Goal: Task Accomplishment & Management: Manage account settings

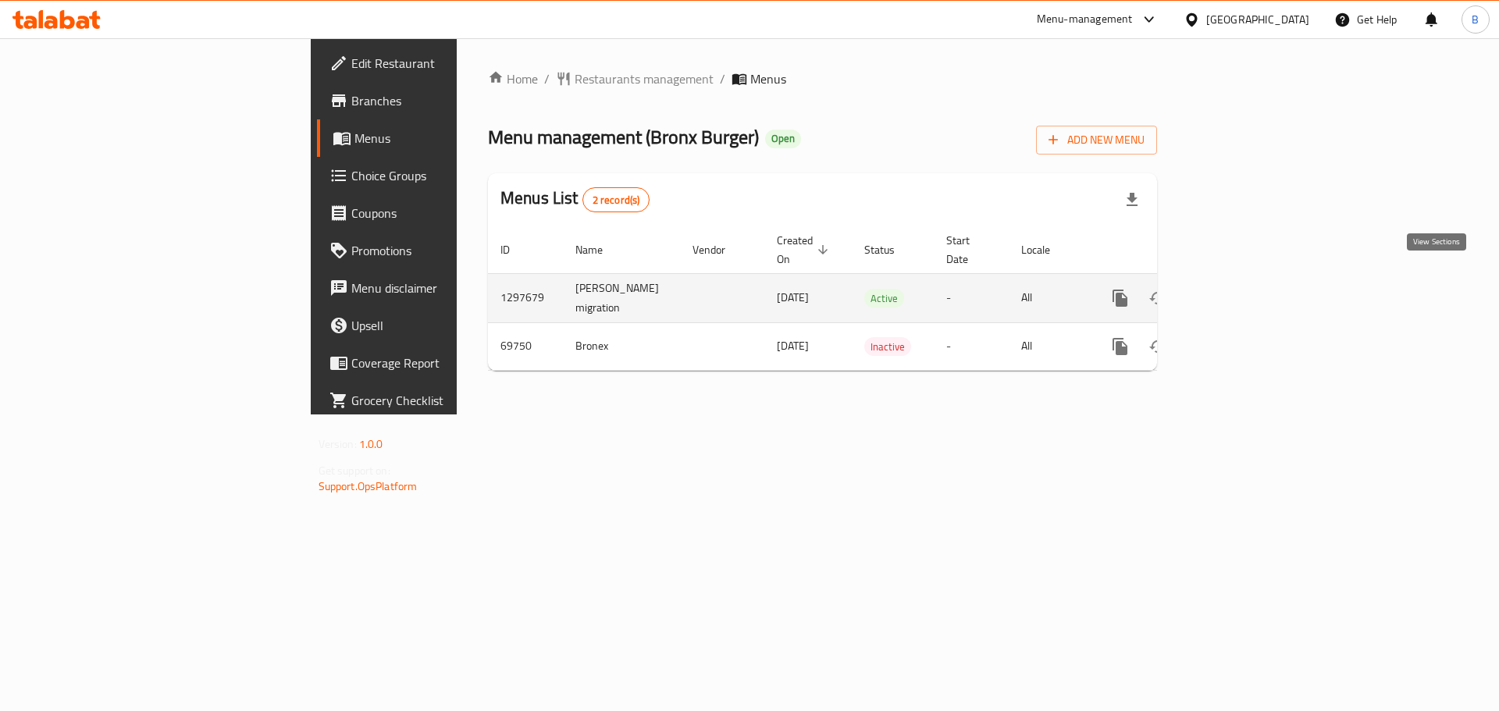
click at [1240, 291] on icon "enhanced table" at bounding box center [1233, 298] width 14 height 14
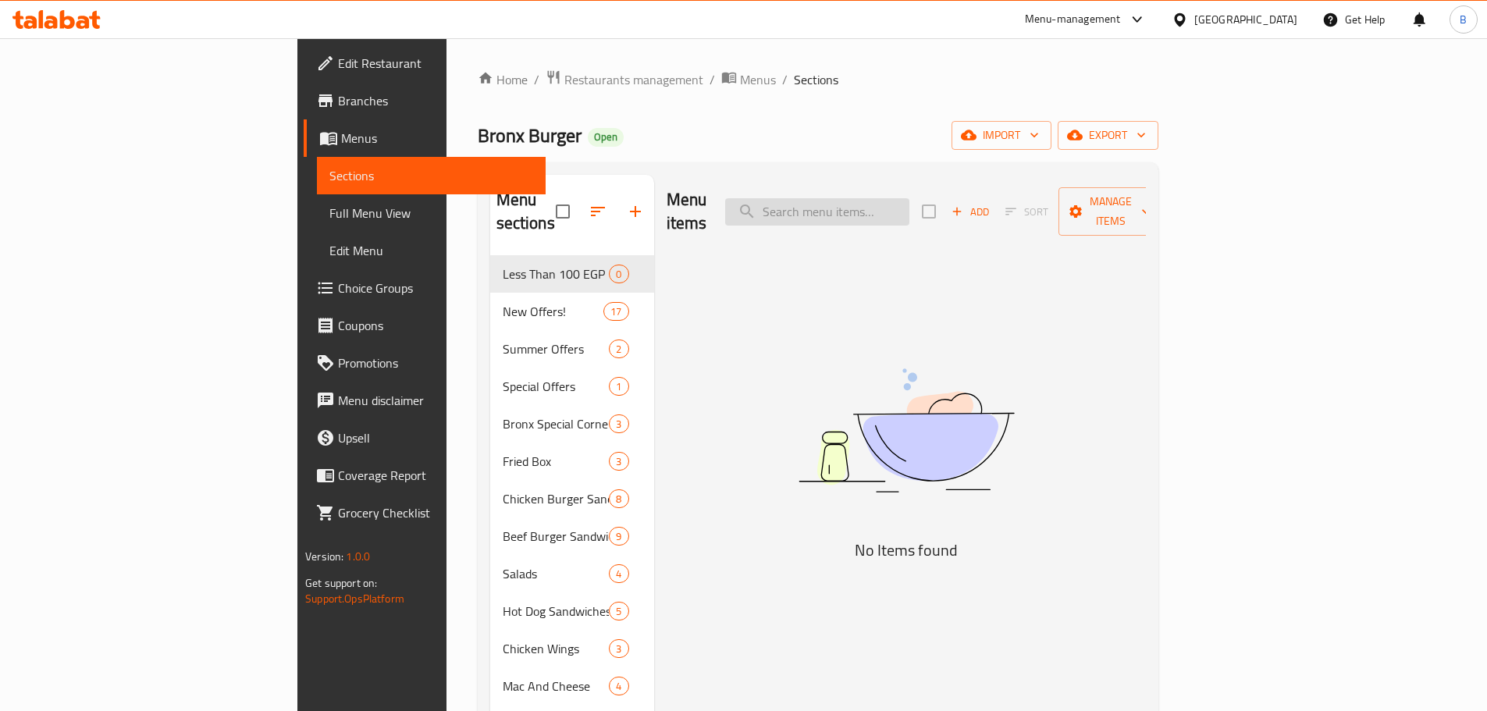
click at [887, 198] on input "search" at bounding box center [817, 211] width 184 height 27
paste input "Combo El Wahsh"
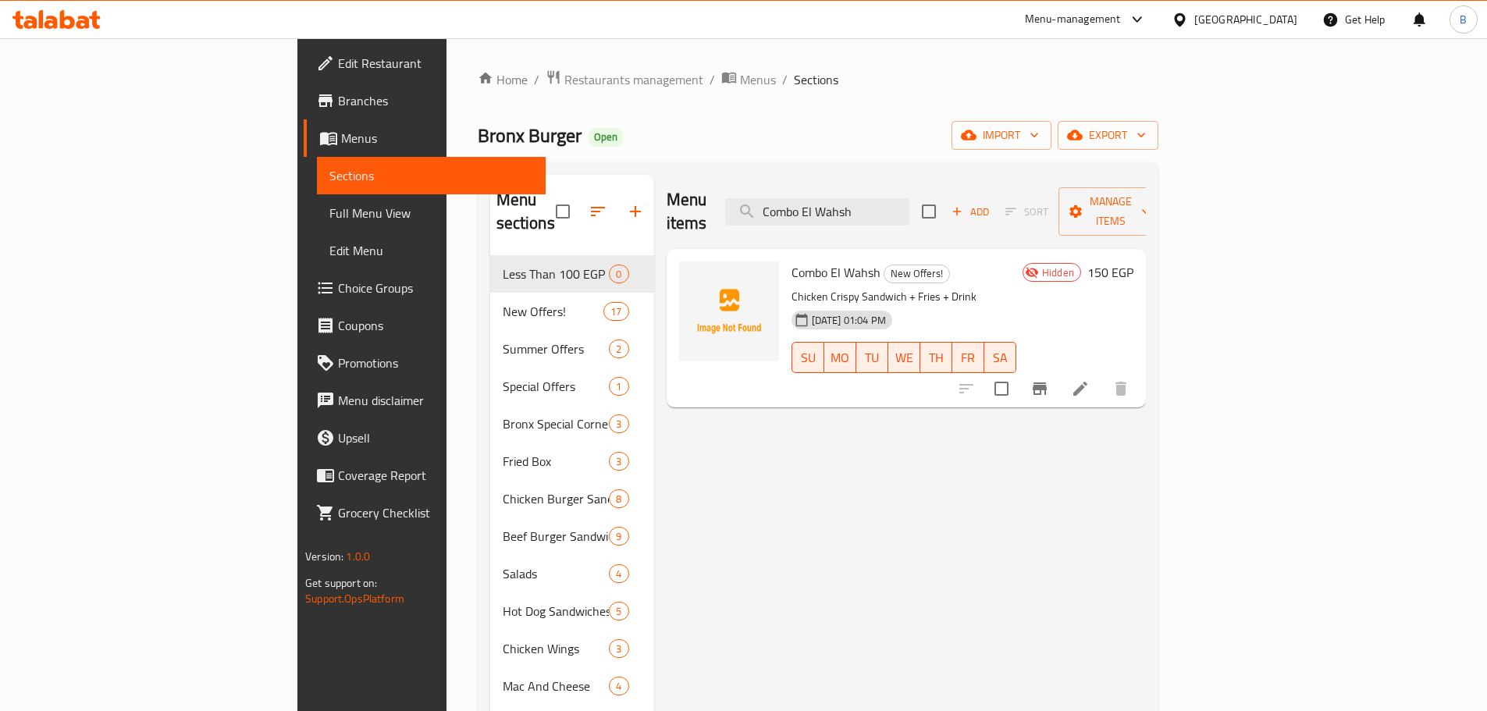
click at [917, 215] on div "Menu items Combo El Wahsh Add Sort Manage items" at bounding box center [906, 212] width 479 height 74
click at [910, 198] on input "Combo El Wahsh" at bounding box center [817, 211] width 184 height 27
paste input "Bazez Max"
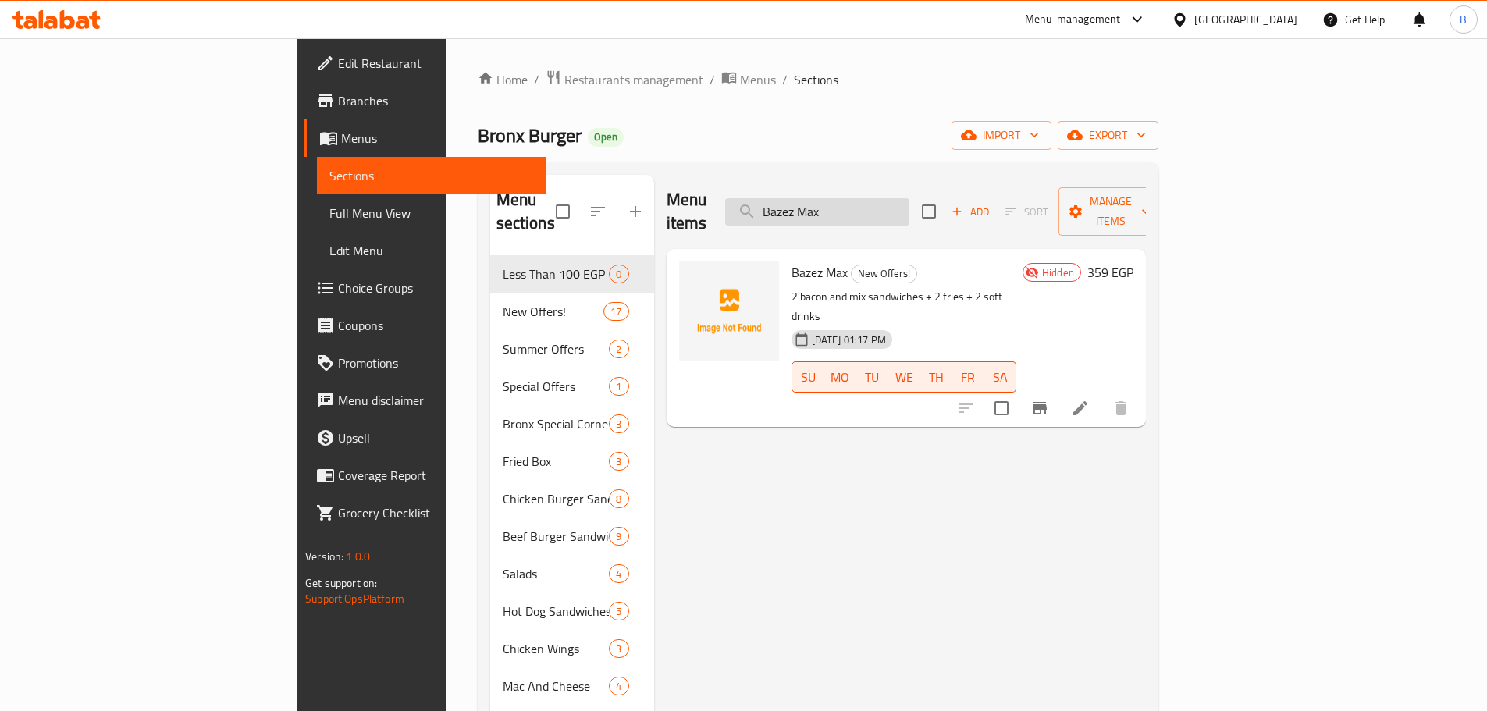
click at [910, 208] on input "Bazez Max" at bounding box center [817, 211] width 184 height 27
click at [910, 212] on input "Bazez Max" at bounding box center [817, 211] width 184 height 27
paste input "El Wohoush Offers"
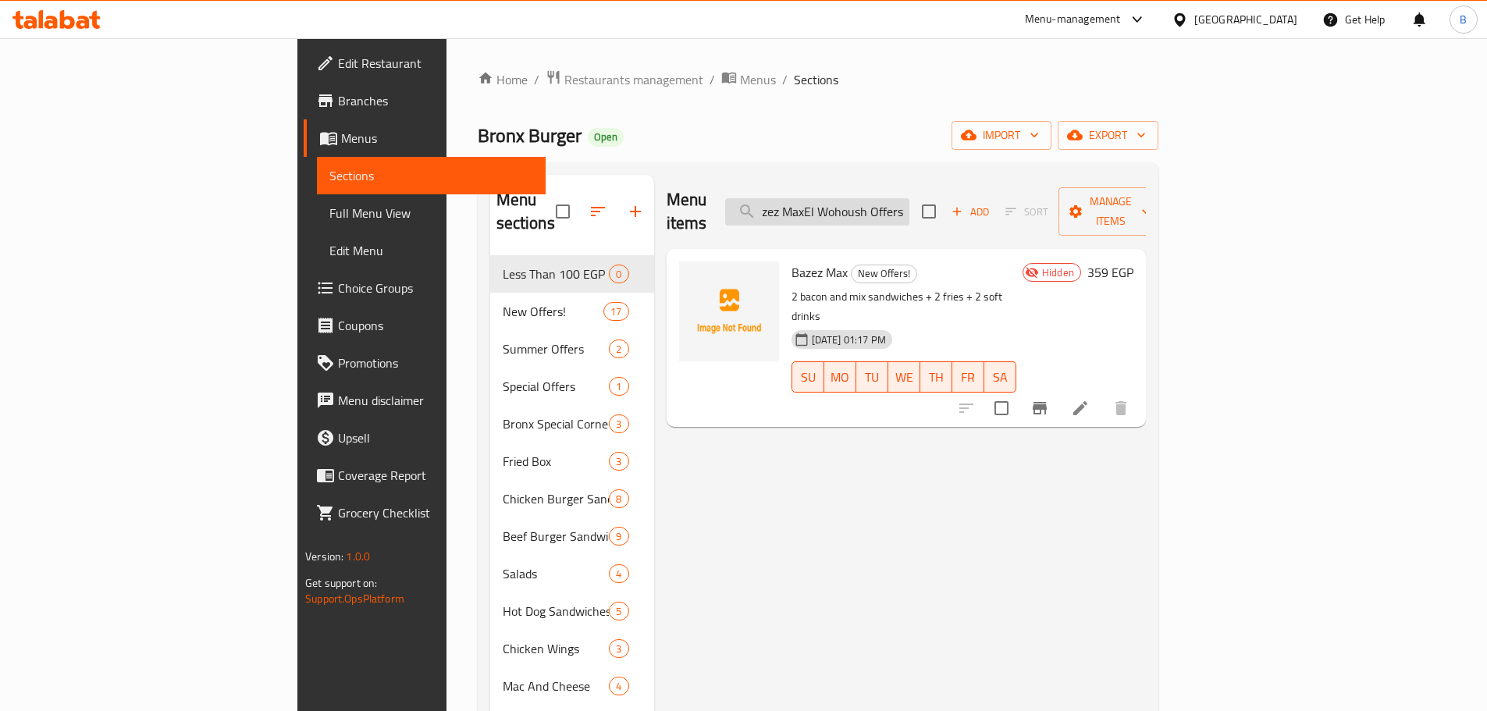
click at [910, 198] on input "Bazez MaxEl Wohoush Offers" at bounding box center [817, 211] width 184 height 27
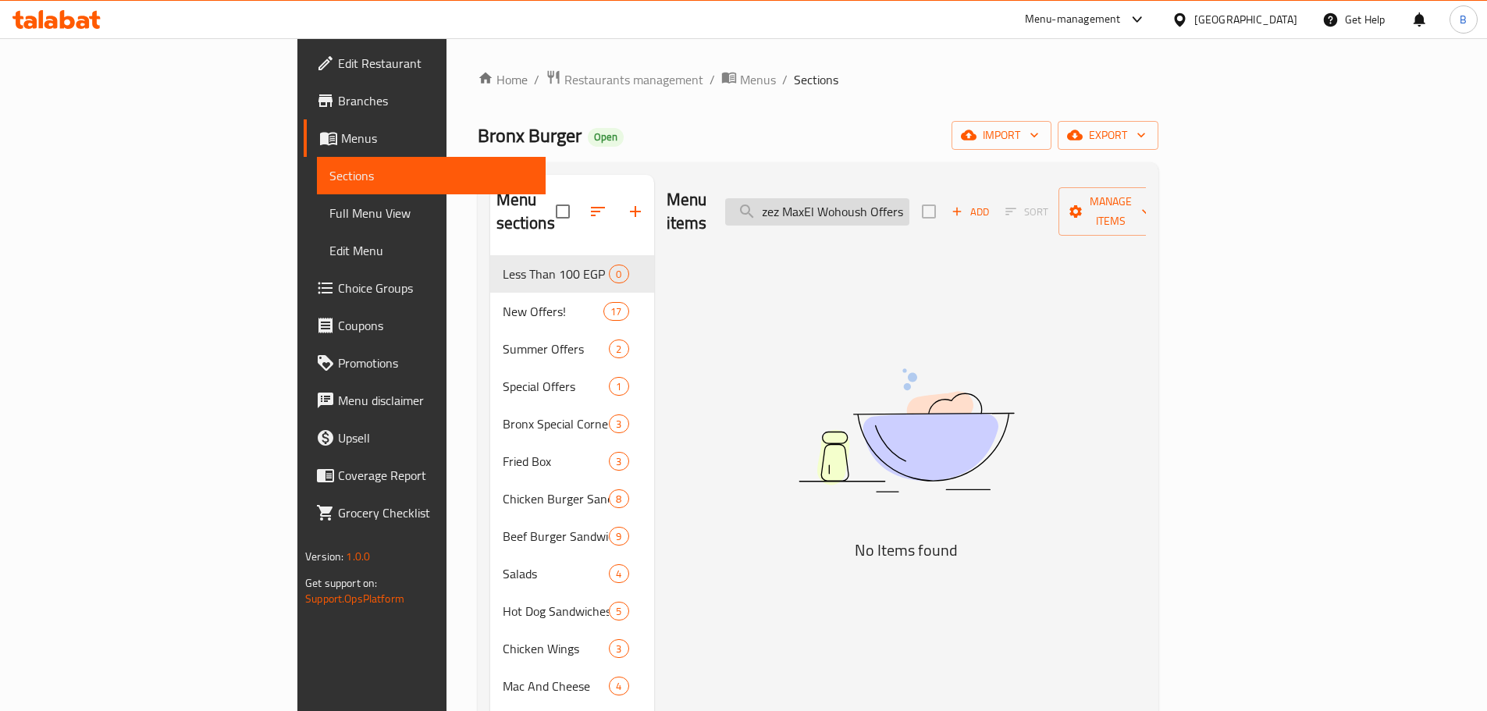
click at [910, 198] on input "Bazez MaxEl Wohoush Offers" at bounding box center [817, 211] width 184 height 27
paste input "search"
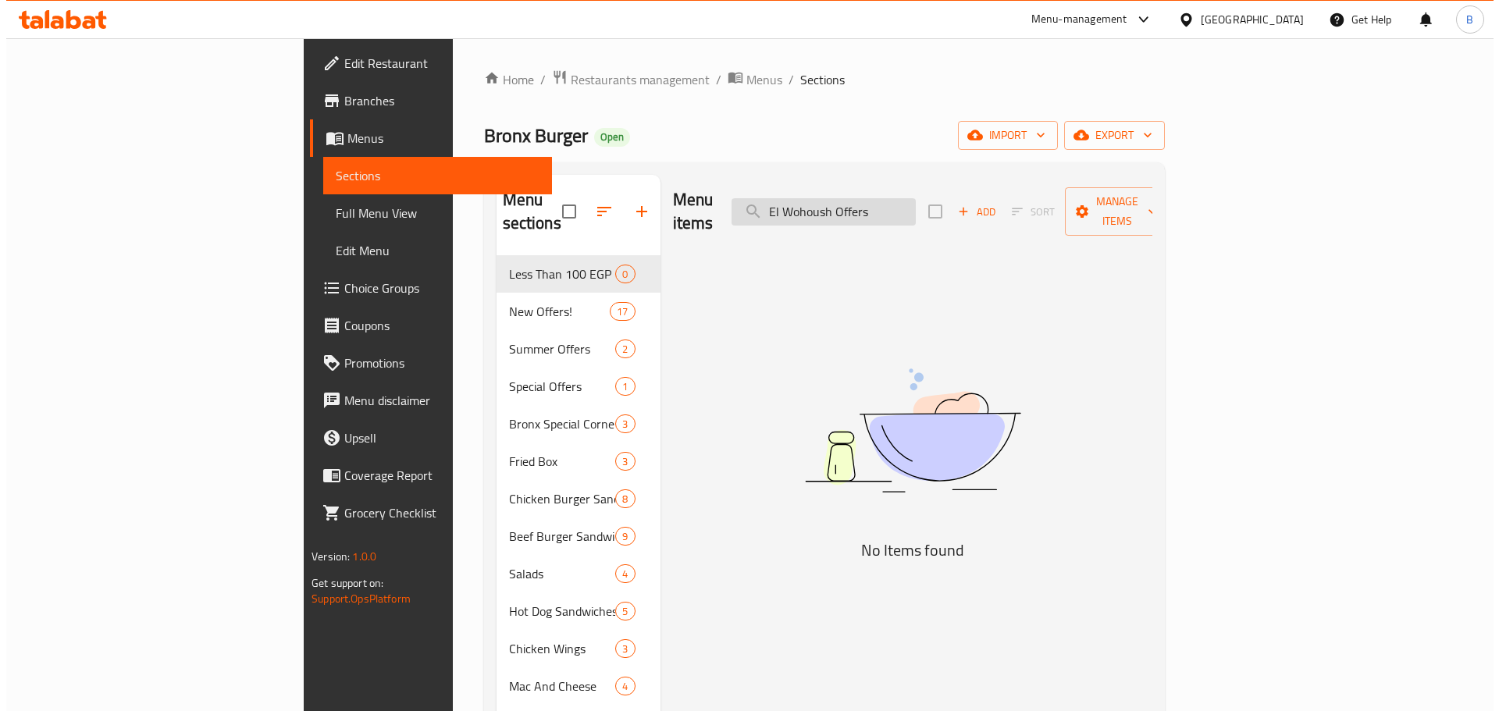
scroll to position [0, 0]
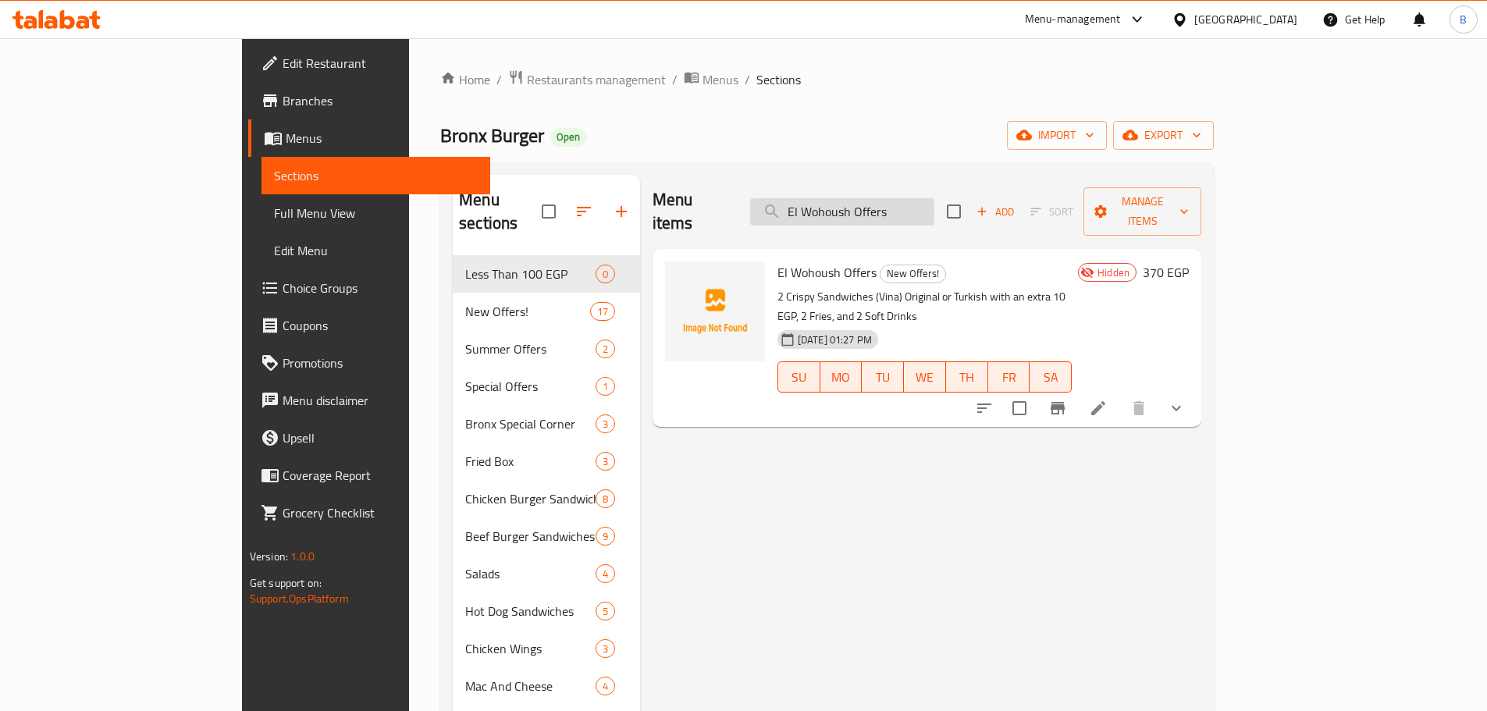
click at [921, 211] on input "El Wohoush Offers" at bounding box center [842, 211] width 184 height 27
click at [922, 211] on input "El Wohoush Offers" at bounding box center [842, 211] width 184 height 27
paste input "Box El Wohoush"
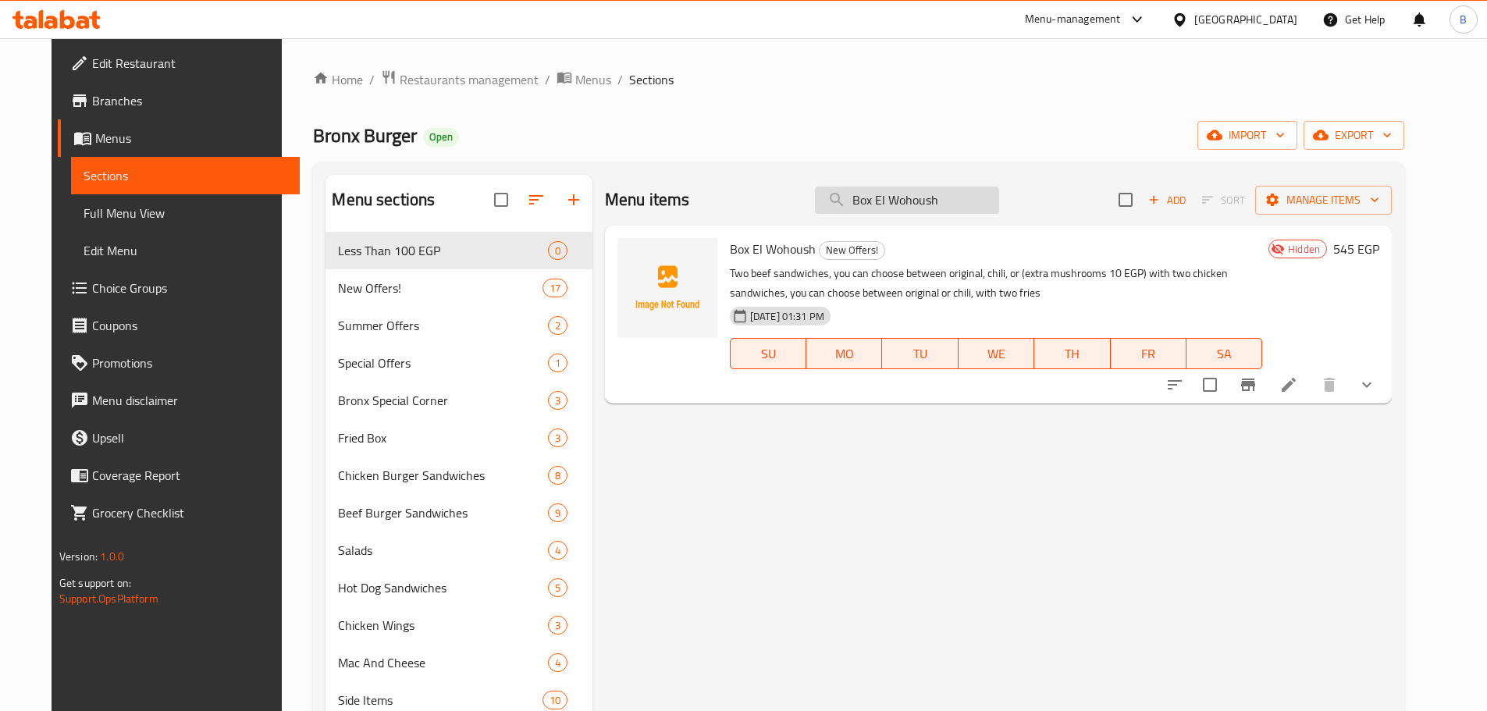
click at [927, 213] on input "Box El Wohoush" at bounding box center [907, 200] width 184 height 27
click at [927, 215] on div "Menu items Box El Wohoush Add Sort Manage items" at bounding box center [998, 200] width 787 height 51
click at [929, 199] on input "Box El Wohoush" at bounding box center [907, 200] width 184 height 27
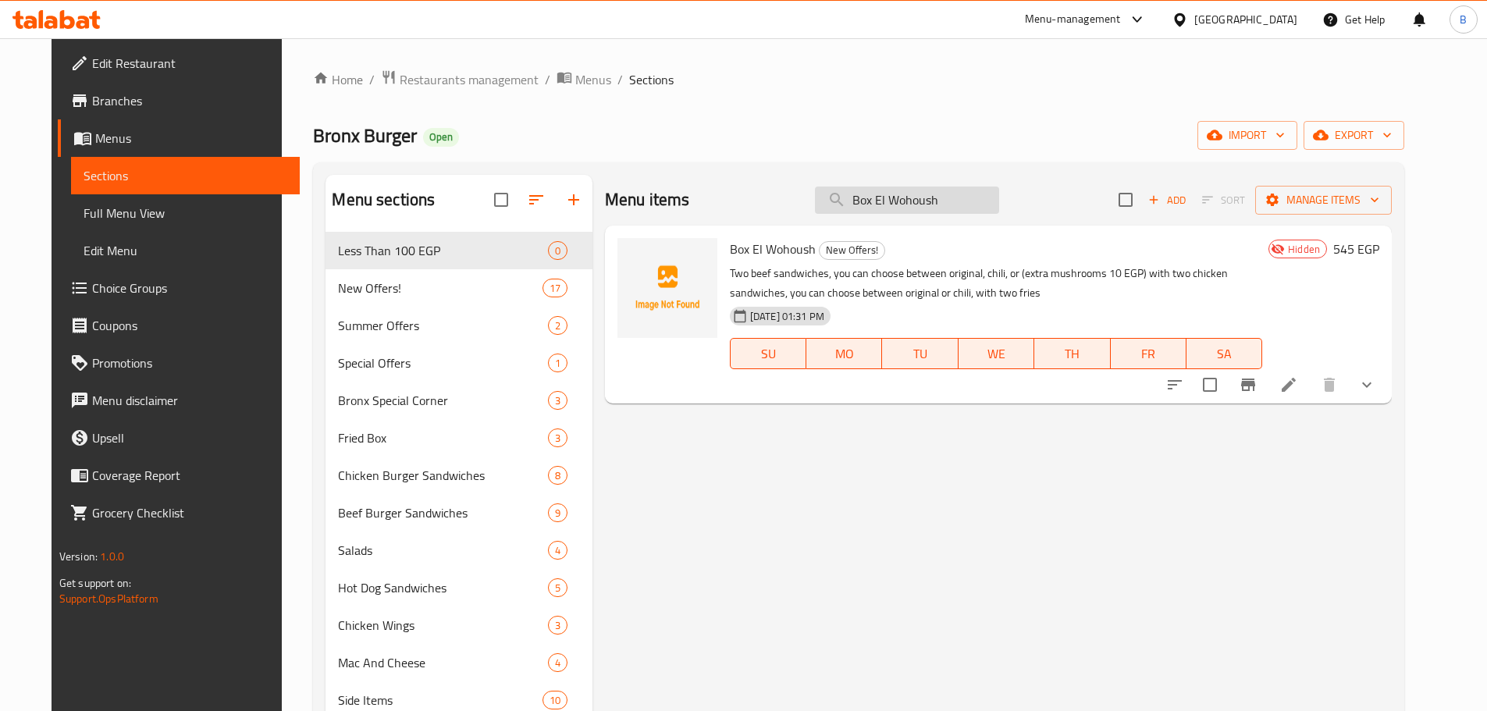
click at [929, 199] on input "Box El Wohoush" at bounding box center [907, 200] width 184 height 27
paste input "Combo Offer"
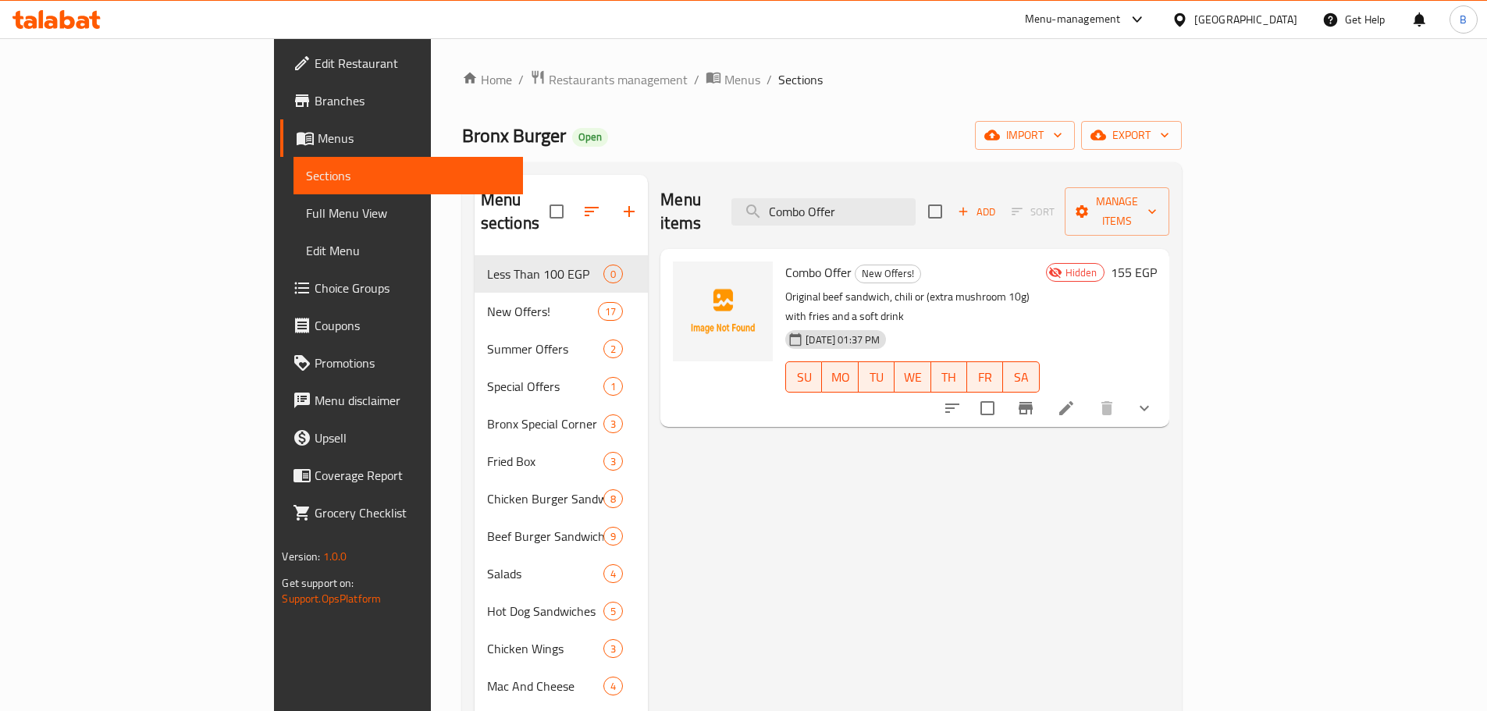
type input "Combo Offer"
click at [1182, 173] on div "Menu sections Less Than 100 EGP 0 New Offers! 17 Summer Offers 2 Special Offers…" at bounding box center [822, 536] width 720 height 749
click at [1182, 149] on button "export" at bounding box center [1131, 135] width 101 height 29
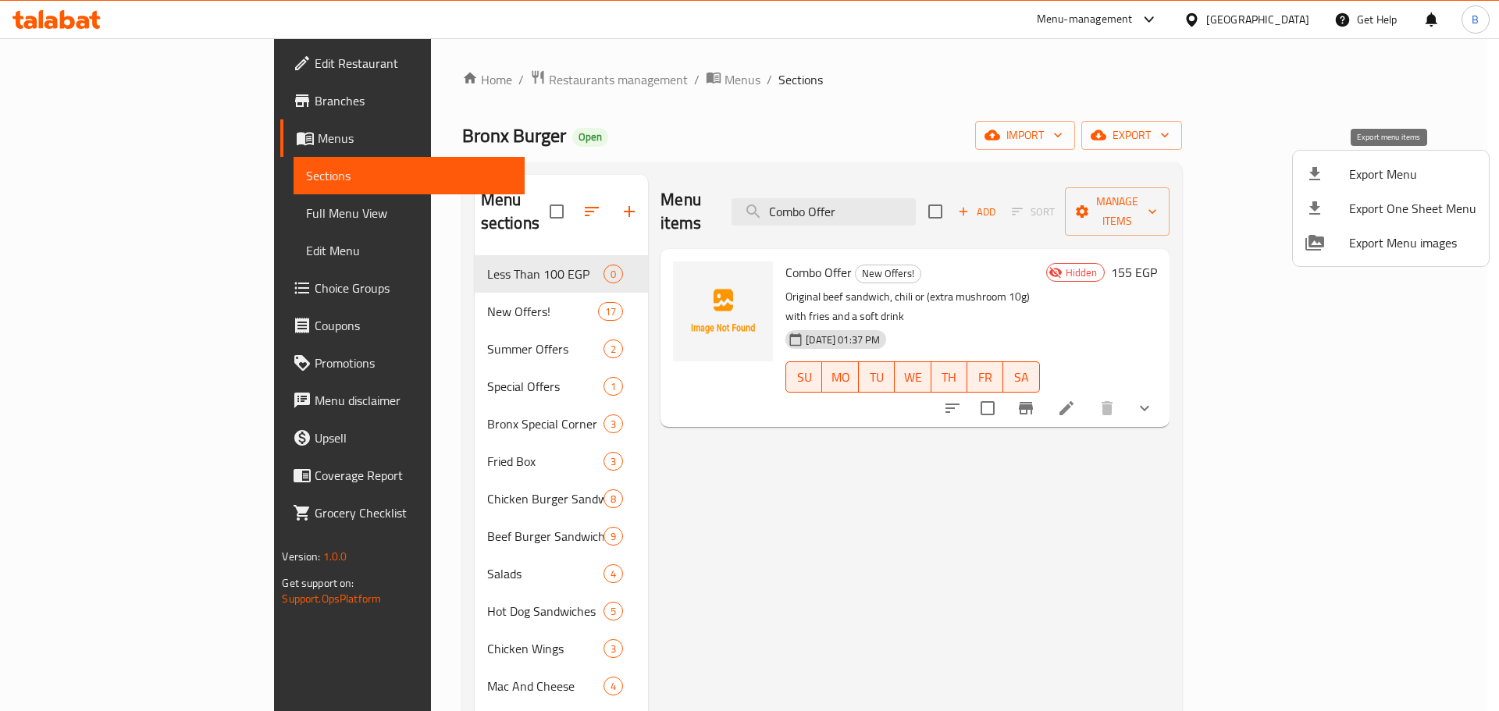
click at [1374, 168] on span "Export Menu" at bounding box center [1412, 174] width 127 height 19
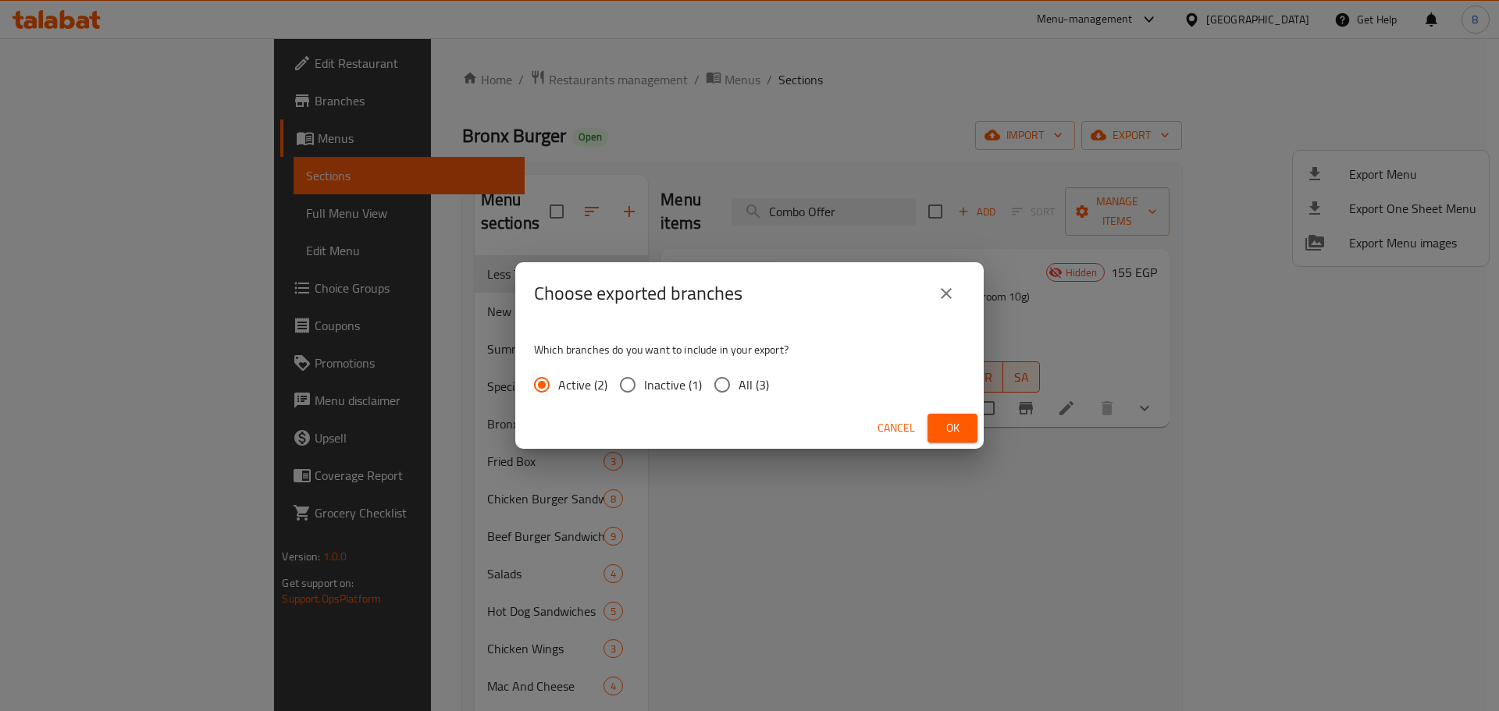
click at [746, 390] on span "All (3)" at bounding box center [754, 385] width 30 height 19
click at [739, 390] on input "All (3)" at bounding box center [722, 384] width 33 height 33
radio input "true"
click at [938, 423] on button "Ok" at bounding box center [952, 428] width 50 height 29
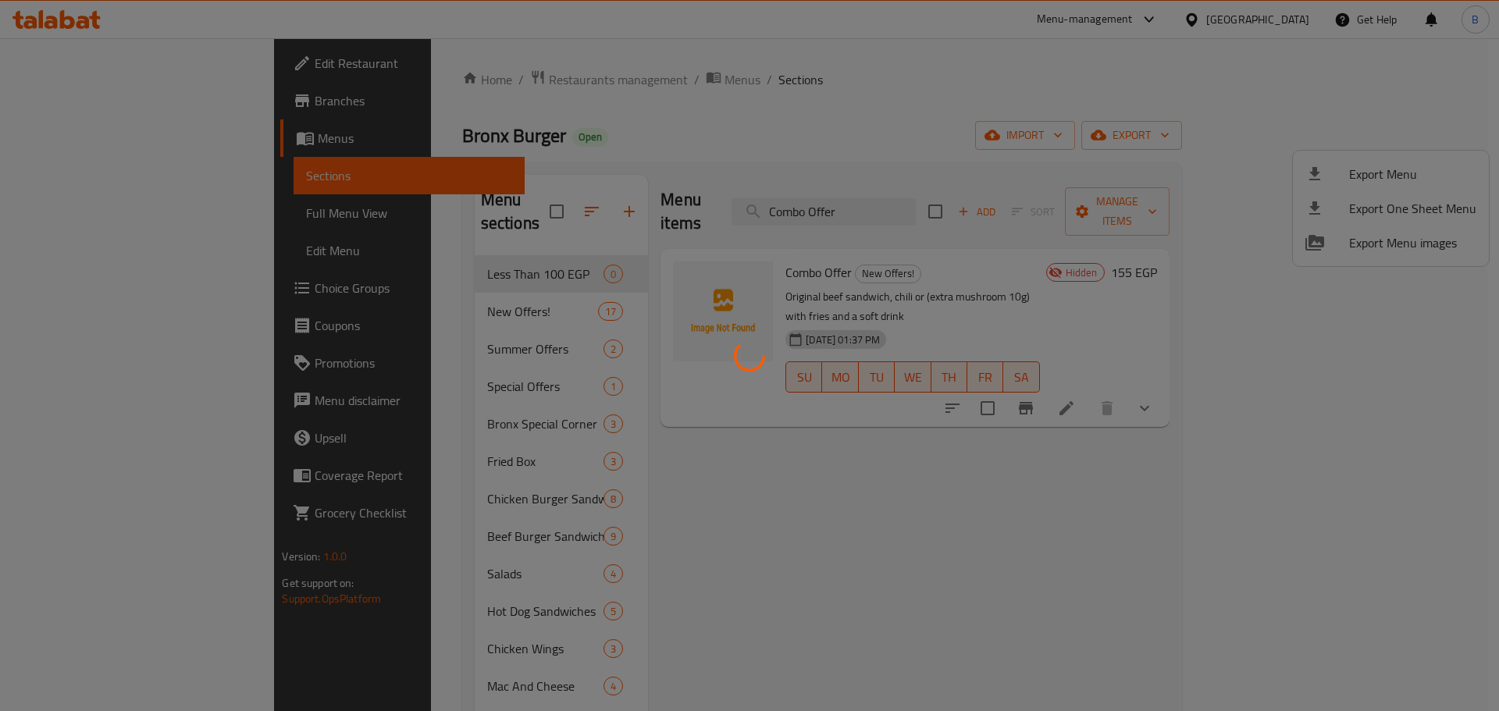
click at [568, 74] on div at bounding box center [749, 355] width 1499 height 711
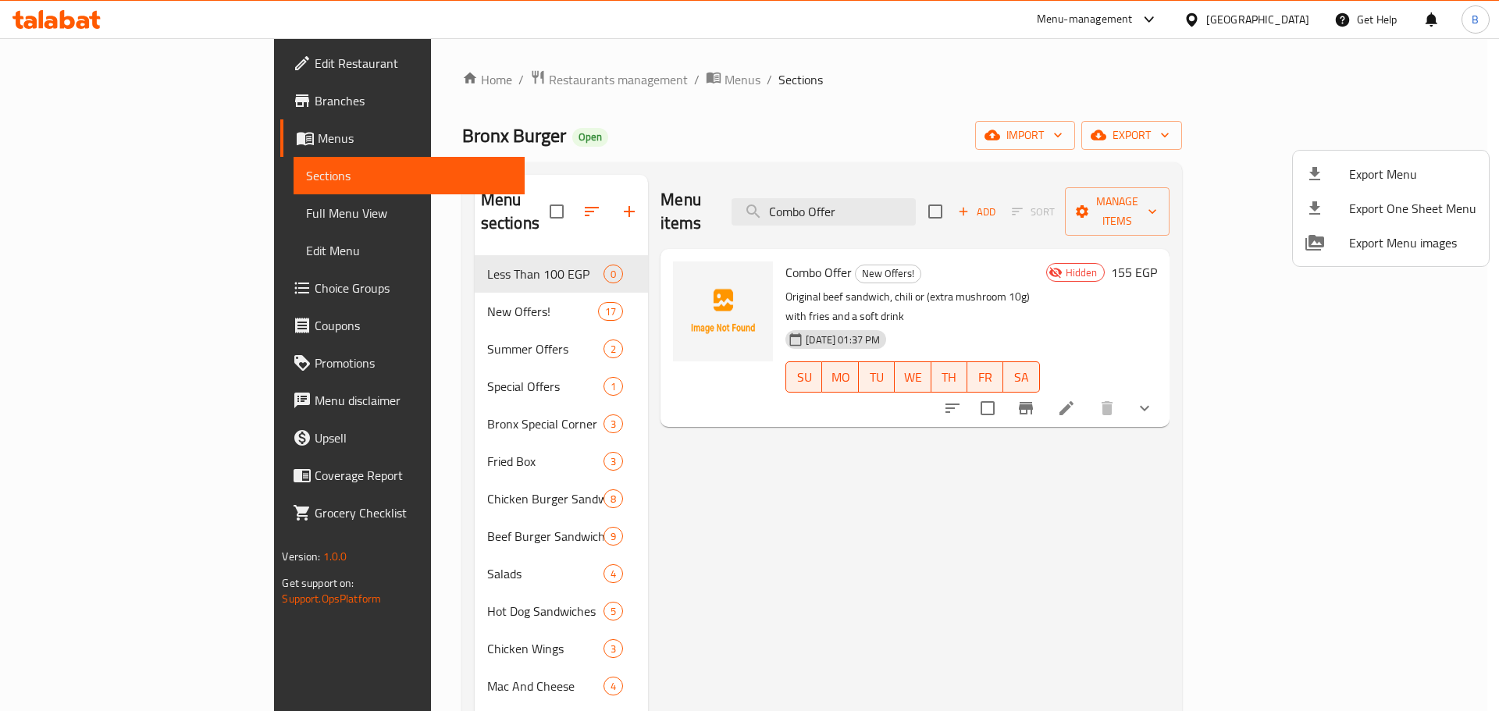
click at [561, 75] on div at bounding box center [749, 355] width 1499 height 711
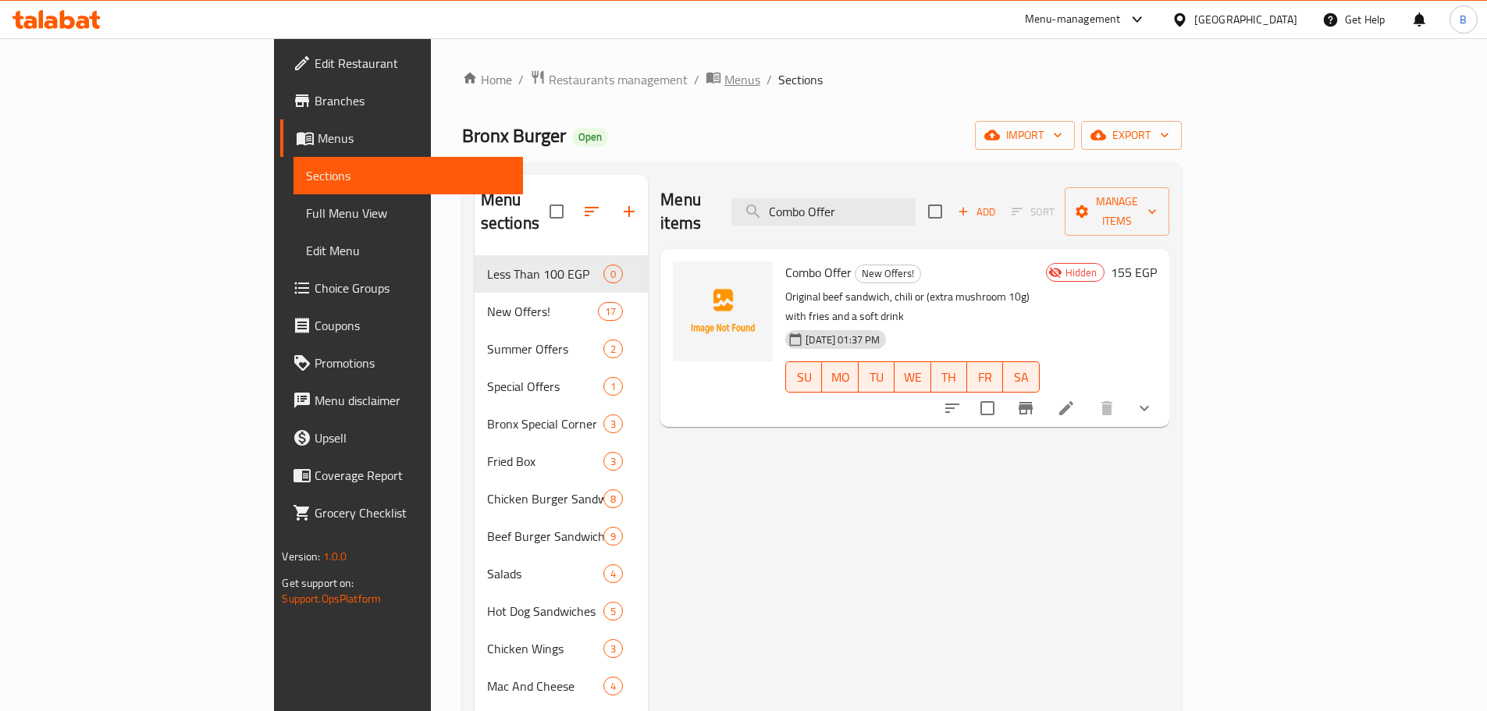
click at [724, 75] on span "Menus" at bounding box center [742, 79] width 36 height 19
